Goal: Task Accomplishment & Management: Manage account settings

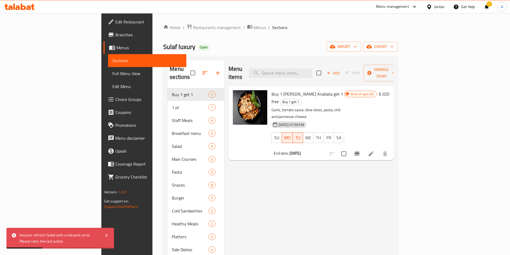
scroll to position [88, 0]
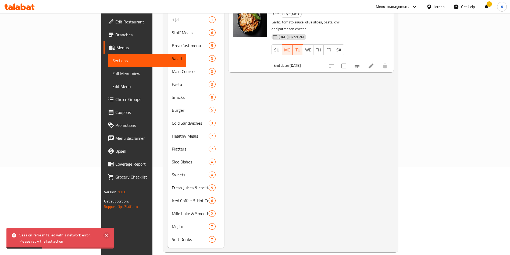
click at [106, 233] on icon at bounding box center [106, 235] width 6 height 6
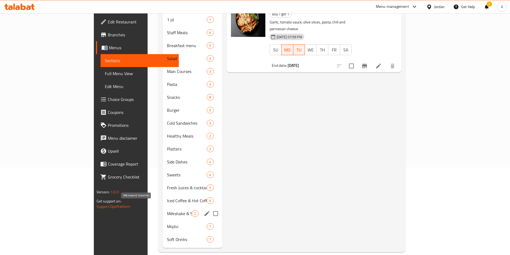
scroll to position [0, 0]
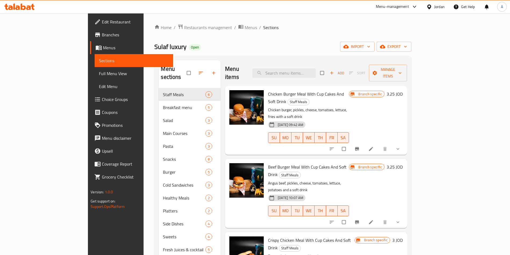
click at [21, 9] on icon at bounding box center [23, 6] width 5 height 6
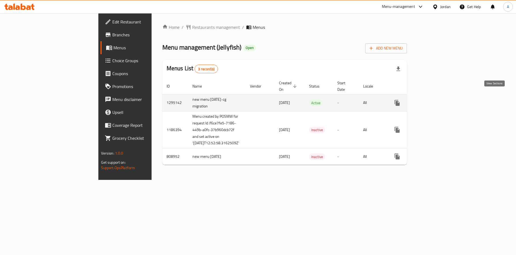
click at [439, 99] on icon "enhanced table" at bounding box center [436, 102] width 6 height 6
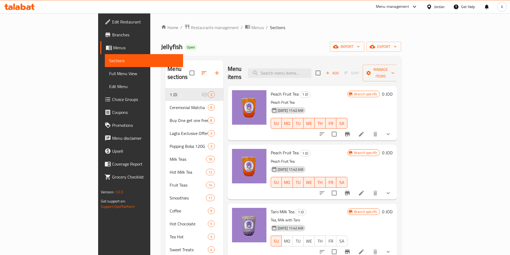
click at [313, 75] on div "Menu items Add Sort Manage items" at bounding box center [312, 73] width 169 height 26
click at [311, 69] on input "search" at bounding box center [279, 72] width 63 height 9
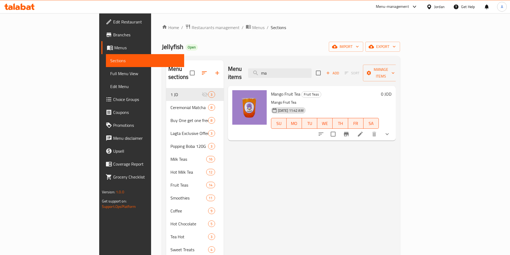
type input "m"
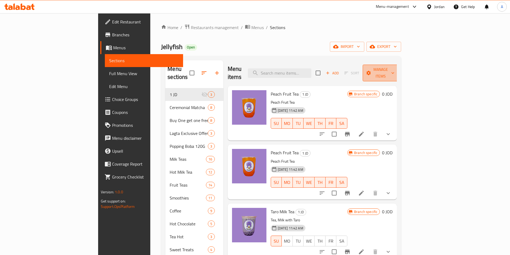
click at [394, 71] on span "Manage items" at bounding box center [380, 72] width 27 height 13
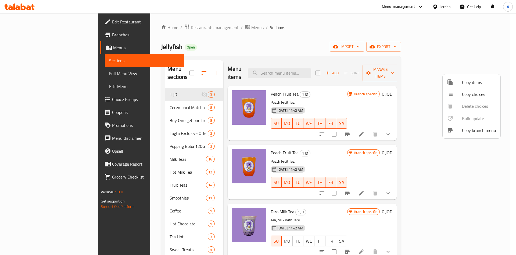
click at [465, 83] on span "Copy items" at bounding box center [479, 82] width 34 height 6
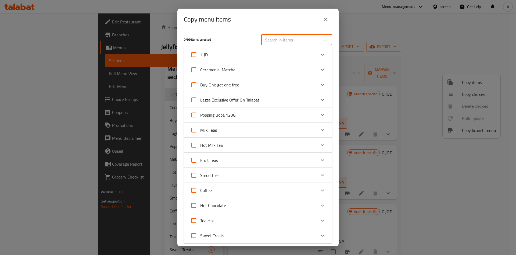
click at [278, 44] on input "text" at bounding box center [290, 39] width 59 height 11
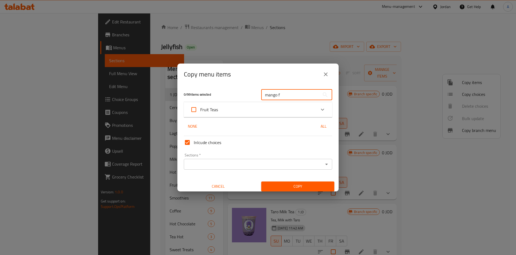
type input "mango f"
click at [277, 110] on div "Fruit Teas" at bounding box center [253, 109] width 126 height 13
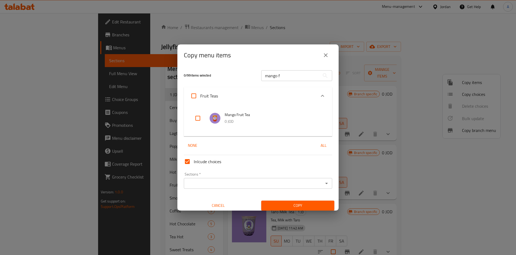
click at [198, 119] on input "checkbox" at bounding box center [197, 118] width 13 height 13
checkbox input "true"
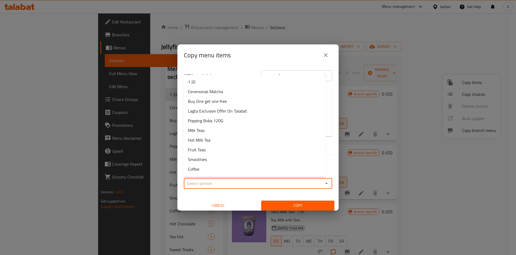
click at [223, 182] on input "Sections   *" at bounding box center [254, 183] width 136 height 8
click at [215, 101] on span "Buy One get one free" at bounding box center [207, 101] width 39 height 6
type input "Buy One get one free"
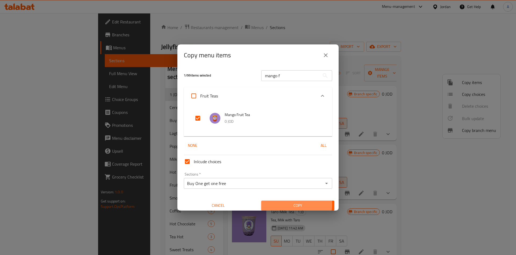
click at [287, 204] on span "Copy" at bounding box center [298, 205] width 65 height 7
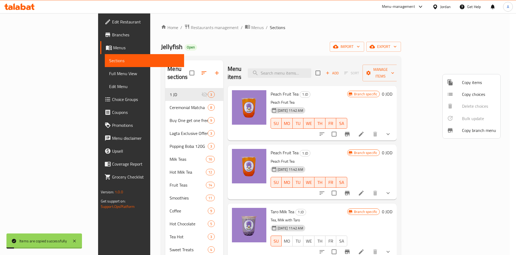
click at [142, 116] on div at bounding box center [258, 127] width 516 height 255
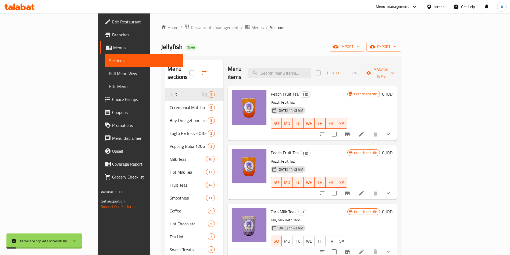
click at [170, 117] on span "Buy One get one free" at bounding box center [189, 120] width 38 height 6
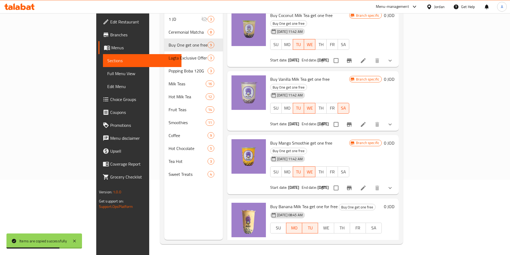
scroll to position [266, 0]
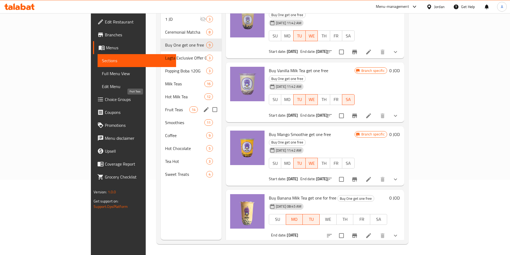
drag, startPoint x: 114, startPoint y: 99, endPoint x: 119, endPoint y: 101, distance: 4.8
click at [165, 106] on span "Fruit Teas" at bounding box center [177, 109] width 24 height 6
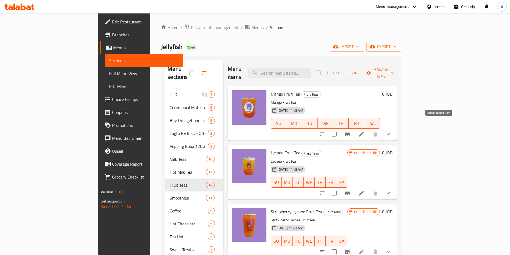
click at [351, 131] on icon "Branch-specific-item" at bounding box center [347, 134] width 6 height 6
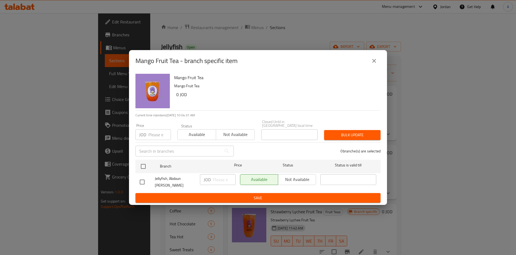
click at [375, 62] on icon "close" at bounding box center [374, 61] width 4 height 4
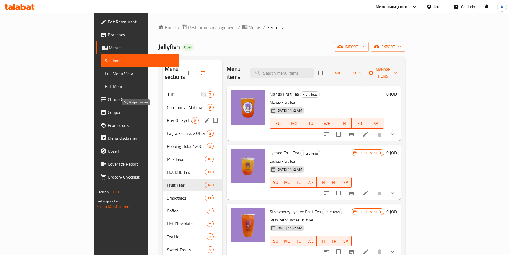
click at [167, 117] on span "Buy One get one free" at bounding box center [179, 120] width 25 height 6
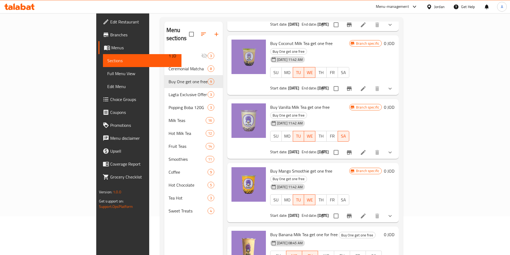
scroll to position [75, 0]
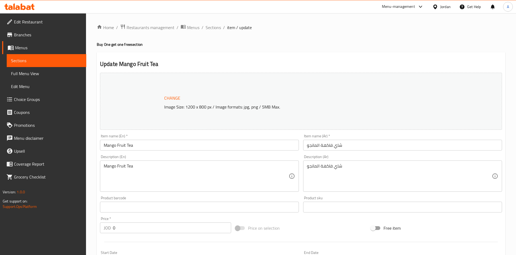
type input "إختيارك من الحجم:"
type input "1"
type input "اختيارك من الإضافات المجانية:"
type input "1"
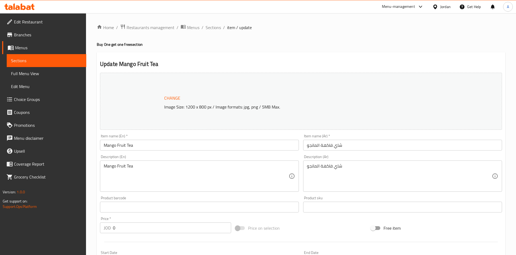
type input "1"
type input "اختيارك الثاني من الإضافات :"
type input "0"
type input "3"
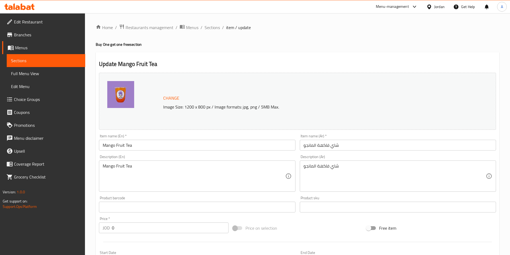
click at [103, 145] on input "Mango Fruit Tea" at bounding box center [197, 145] width 196 height 11
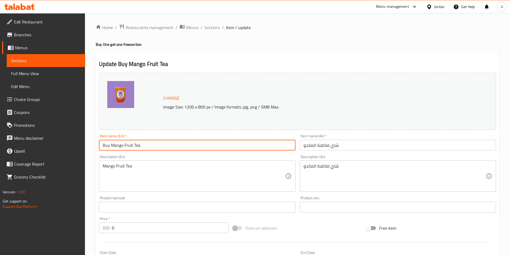
click at [150, 144] on input "Buy Mango Fruit Tea" at bounding box center [197, 145] width 196 height 11
type input "Buy Mango Fruit Tea and get 1 free"
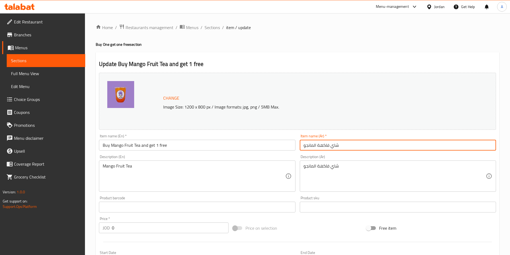
drag, startPoint x: 344, startPoint y: 145, endPoint x: 287, endPoint y: 147, distance: 56.2
click at [287, 147] on div "Change Image Size: 1200 x 800 px / Image formats: jpg, png / 5MB Max. Item name…" at bounding box center [297, 190] width 401 height 240
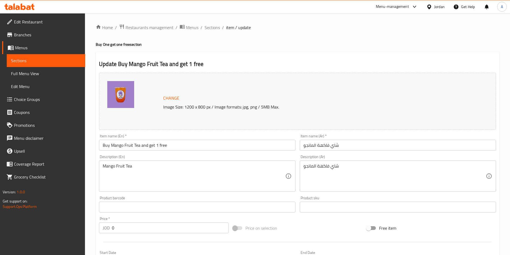
click at [354, 146] on input "شاي فاكهة المانجو" at bounding box center [398, 145] width 196 height 11
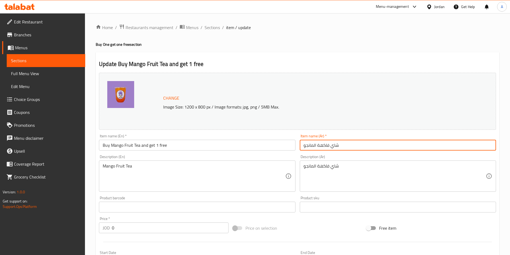
drag, startPoint x: 351, startPoint y: 145, endPoint x: 293, endPoint y: 142, distance: 58.4
click at [293, 142] on div "Change Image Size: 1200 x 800 px / Image formats: jpg, png / 5MB Max. Item name…" at bounding box center [297, 190] width 401 height 240
paste input "شتري شاي فاكهة المانجو و احصل عالثاني مجانا"
type input "اشتري شاي فاكهة المانجو و احصل عالثاني مجانا"
click at [354, 63] on h2 "Update Buy Mango Fruit Tea and get 1 free" at bounding box center [297, 64] width 397 height 8
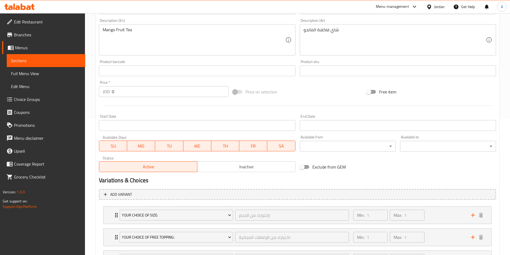
scroll to position [186, 0]
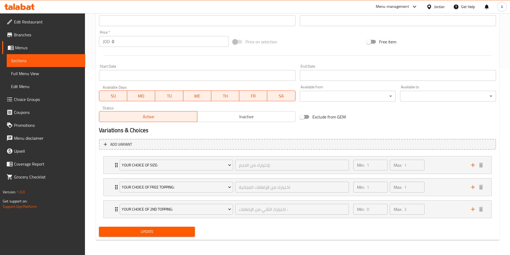
click at [177, 230] on span "Update" at bounding box center [146, 231] width 87 height 7
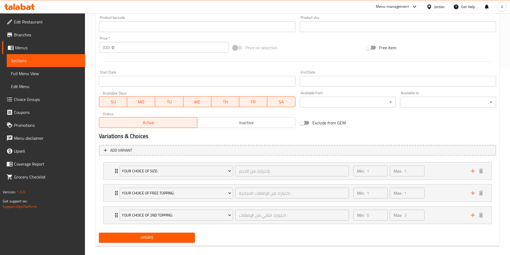
scroll to position [39, 0]
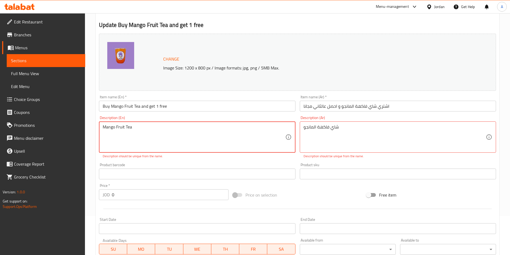
drag, startPoint x: 142, startPoint y: 134, endPoint x: 5, endPoint y: 126, distance: 137.9
click at [2, 127] on div "Edit Restaurant Branches Menus Sections Full Menu View Edit Menu Choice Groups …" at bounding box center [255, 190] width 510 height 433
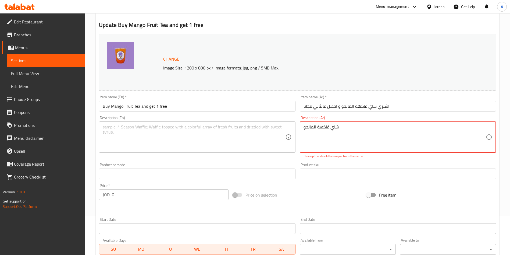
drag, startPoint x: 344, startPoint y: 128, endPoint x: 270, endPoint y: 125, distance: 73.2
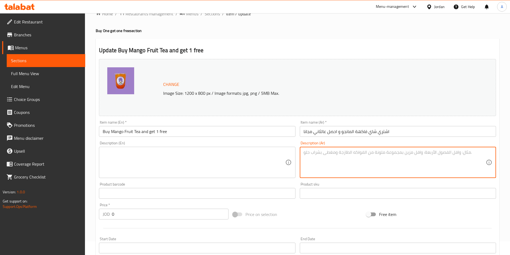
scroll to position [0, 0]
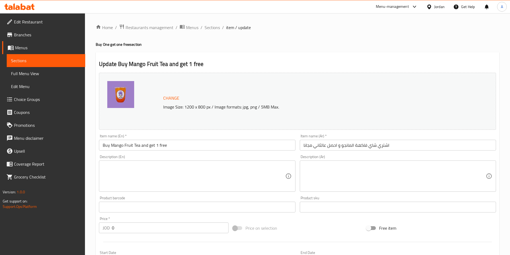
click at [319, 95] on div "Change Image Size: 1200 x 800 px / Image formats: jpg, png / 5MB Max." at bounding box center [303, 100] width 285 height 17
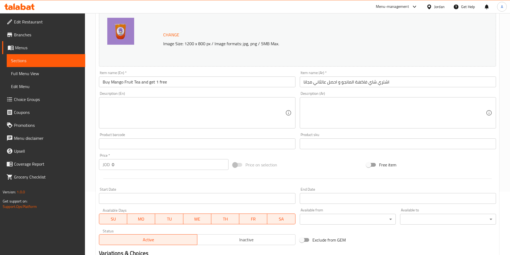
scroll to position [186, 0]
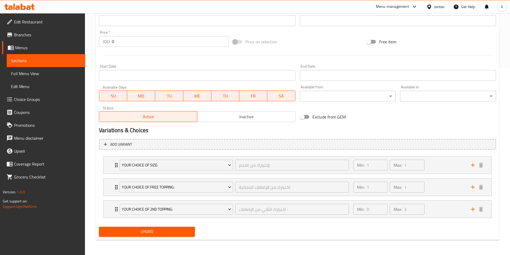
click at [172, 228] on span "Update" at bounding box center [146, 231] width 87 height 7
